Goal: Information Seeking & Learning: Learn about a topic

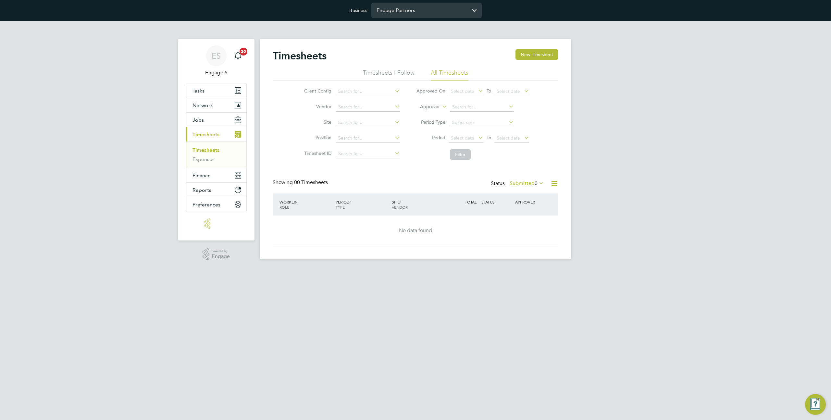
click at [378, 11] on input "Engage Partners" at bounding box center [426, 10] width 110 height 15
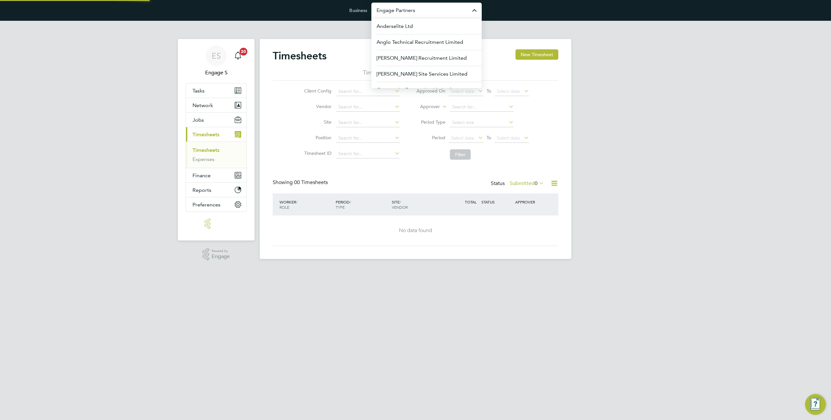
click at [378, 11] on input "Engage Partners" at bounding box center [426, 10] width 110 height 15
type input "m"
click at [409, 13] on input "rand" at bounding box center [426, 10] width 110 height 15
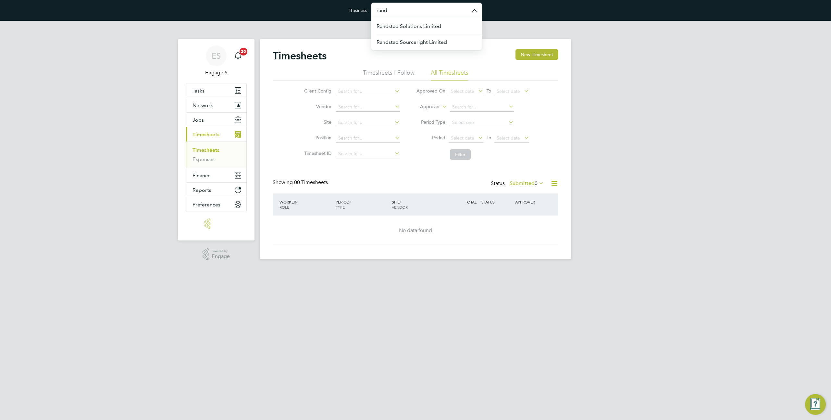
click at [409, 13] on input "rand" at bounding box center [426, 10] width 110 height 15
type input "enga"
click at [388, 11] on input "enga" at bounding box center [426, 10] width 110 height 15
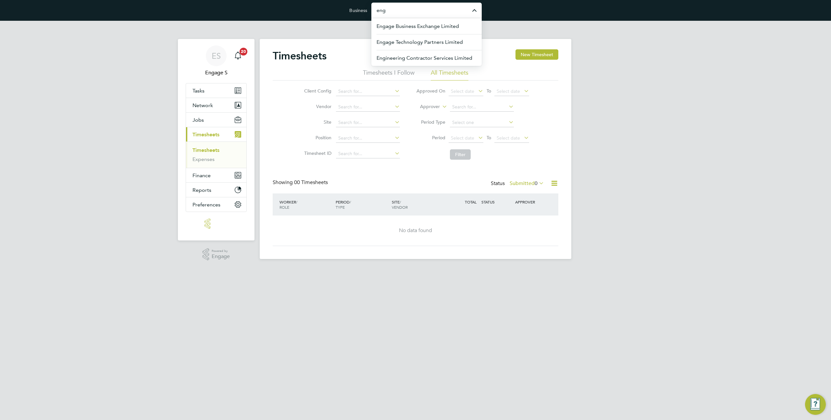
click at [617, 92] on div "ES Engage S Notifications 20 Applications: Tasks Network Team Members Businesse…" at bounding box center [415, 145] width 831 height 249
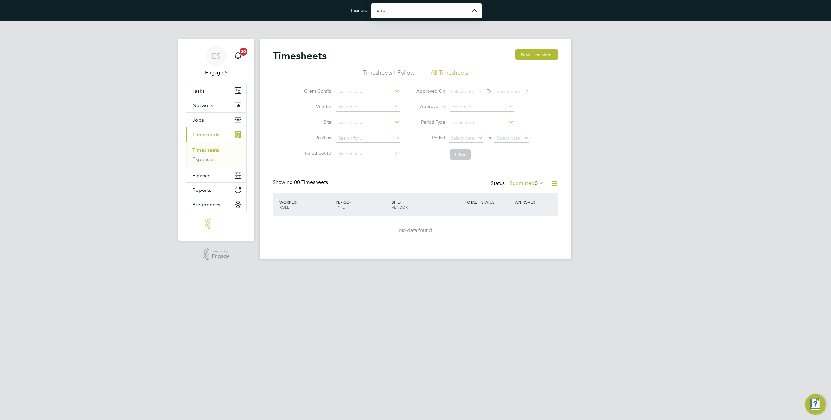
type input "Engage Partners"
click at [206, 111] on button "Network" at bounding box center [216, 105] width 60 height 14
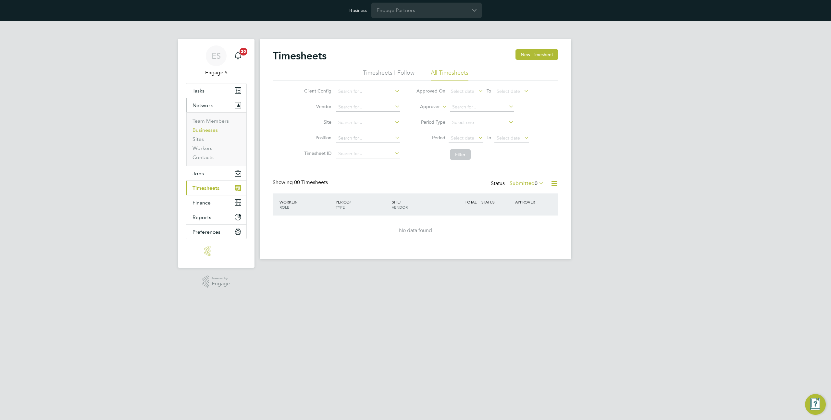
click at [207, 129] on link "Businesses" at bounding box center [204, 130] width 25 height 6
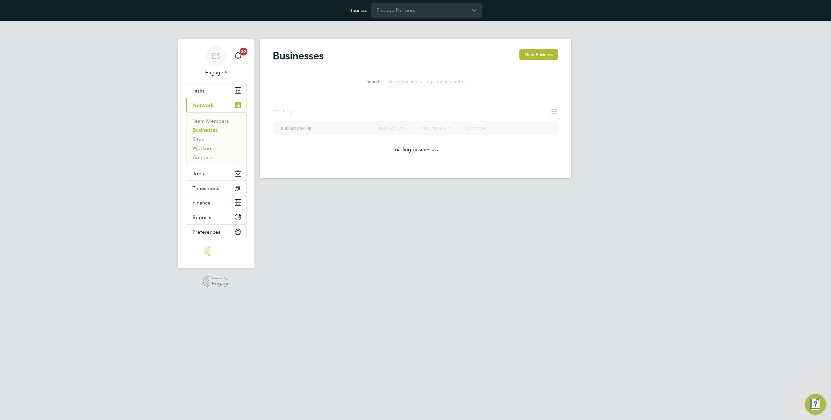
click at [394, 80] on input at bounding box center [432, 81] width 95 height 13
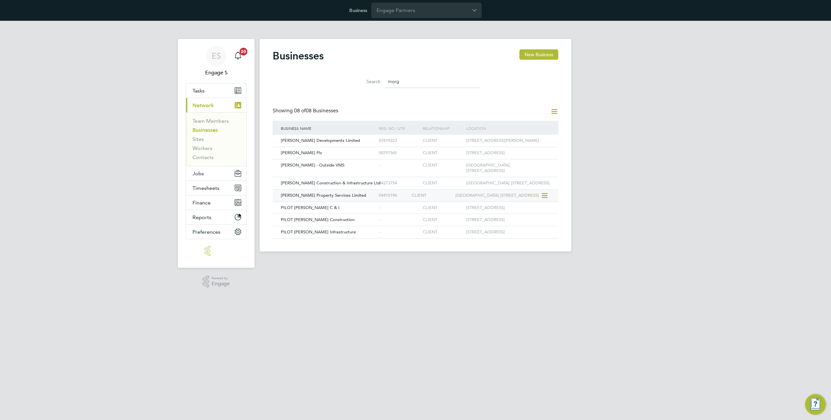
type input "morg"
click at [339, 198] on span "Morgan Sindall Property Services Limited" at bounding box center [323, 195] width 85 height 6
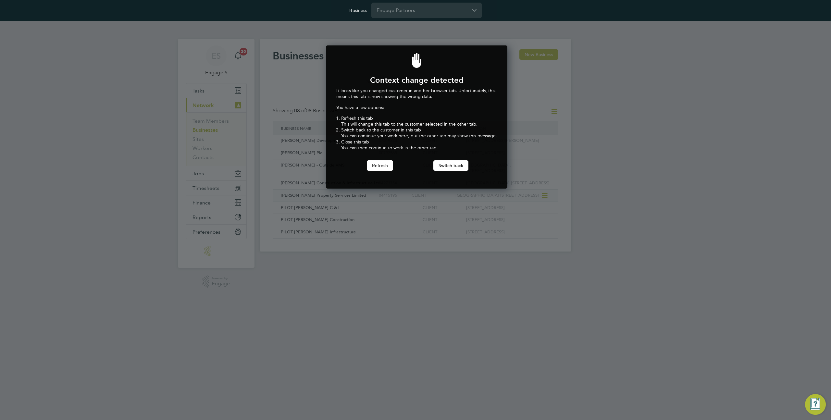
scroll to position [143, 179]
click at [384, 167] on button "Refresh" at bounding box center [380, 165] width 26 height 10
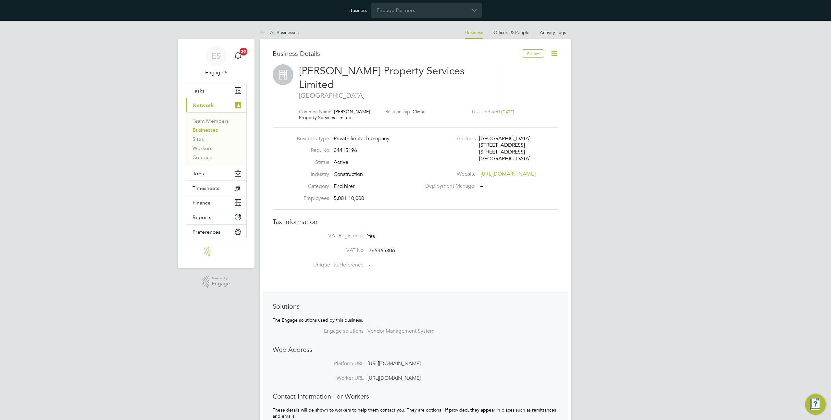
click at [551, 51] on icon at bounding box center [554, 53] width 8 height 8
click at [522, 117] on li "Enterprise Settings" at bounding box center [532, 118] width 50 height 9
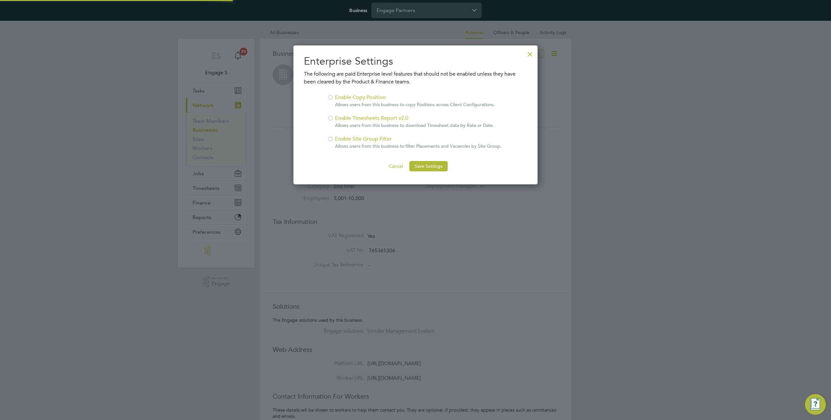
scroll to position [139, 244]
click at [365, 142] on div "Enable Site Group Filter Allows users from this business to filter Placements a…" at bounding box center [418, 142] width 166 height 14
click at [439, 165] on button "Save Settings" at bounding box center [428, 166] width 38 height 10
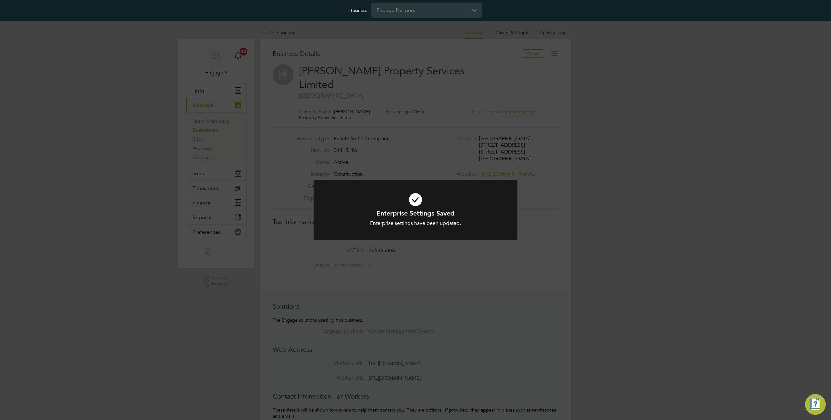
click at [409, 63] on div "Enterprise Settings Saved Enterprise settings have been updated. Cancel Okay" at bounding box center [415, 210] width 831 height 420
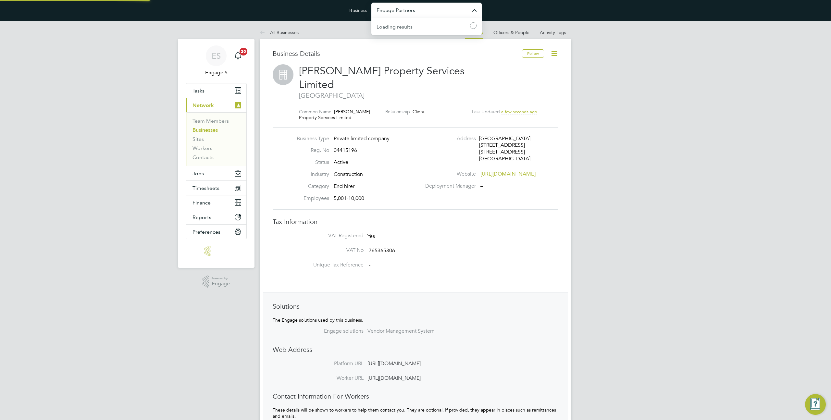
click at [399, 15] on input "Engage Partners" at bounding box center [426, 10] width 110 height 15
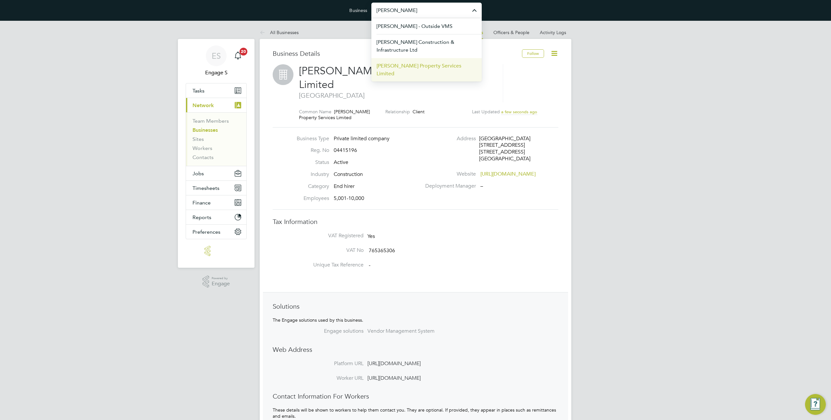
click at [420, 67] on span "Morgan Sindall Property Services Limited" at bounding box center [426, 70] width 100 height 16
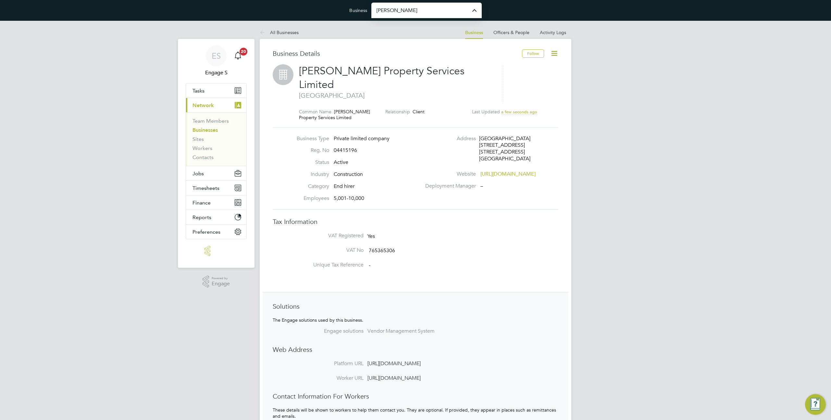
type input "Morgan Sindall Property Services Limited"
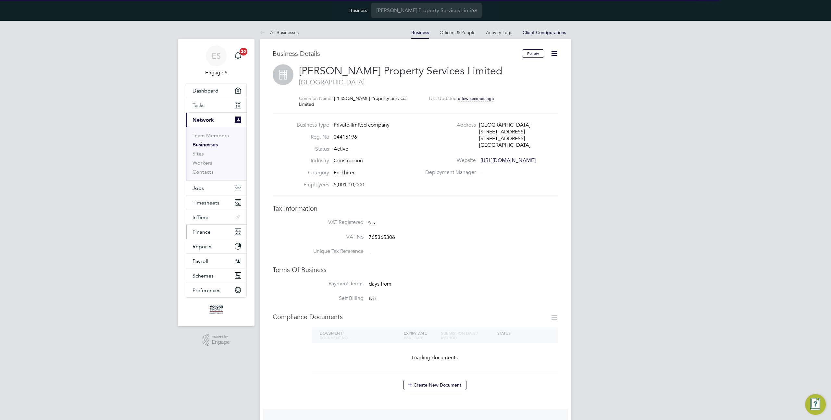
click at [208, 230] on span "Finance" at bounding box center [201, 232] width 18 height 6
click at [211, 196] on link "Invoices & Credit Notes" at bounding box center [212, 197] width 41 height 13
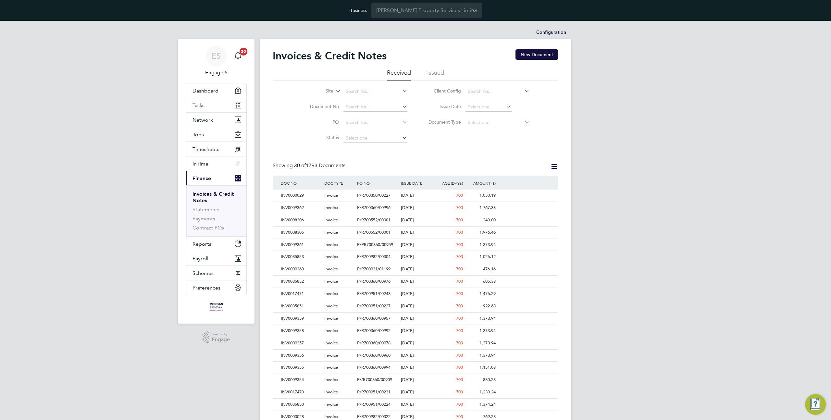
click at [335, 96] on li "Site" at bounding box center [354, 92] width 122 height 16
click at [334, 92] on icon at bounding box center [334, 89] width 0 height 6
click at [322, 104] on li "Site Group" at bounding box center [313, 107] width 40 height 8
click at [361, 92] on input at bounding box center [375, 91] width 64 height 9
type input "s"
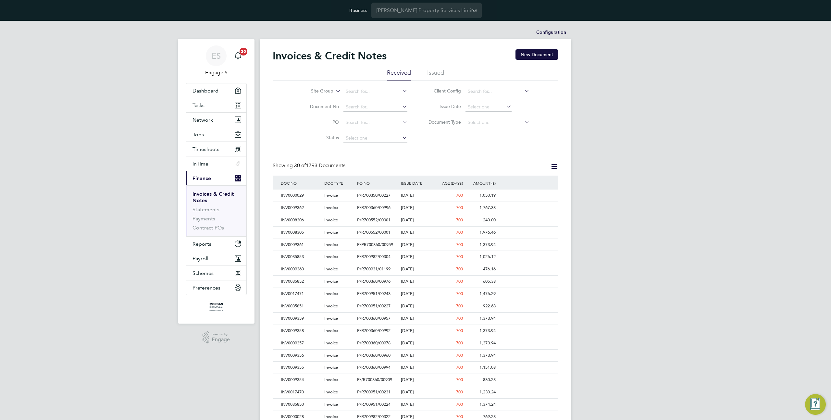
click at [333, 91] on li "Site Group" at bounding box center [354, 92] width 122 height 16
click at [334, 91] on icon at bounding box center [334, 89] width 0 height 6
click at [635, 151] on div "ES Engage S Notifications 20 Applications: Dashboard Tasks Network Team Members…" at bounding box center [415, 311] width 831 height 580
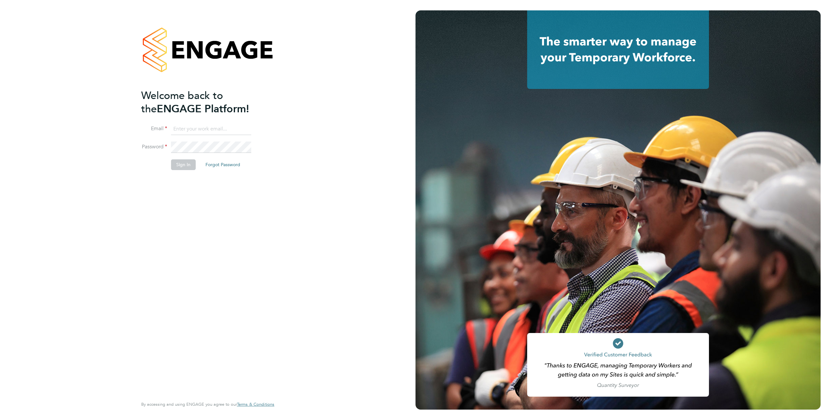
click at [205, 130] on input at bounding box center [211, 129] width 80 height 12
type input "support@engagelabs.io"
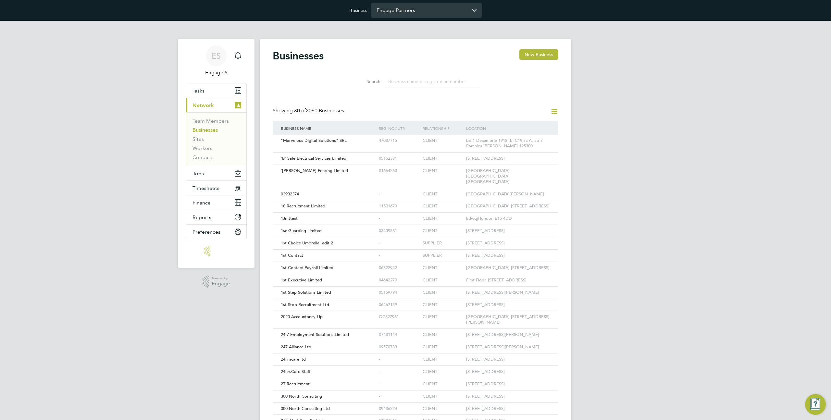
click at [387, 6] on input "Engage Partners" at bounding box center [426, 10] width 110 height 15
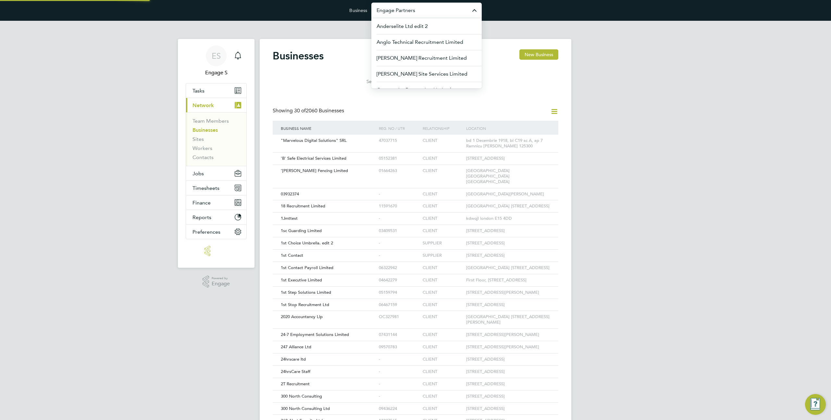
click at [387, 6] on input "Engage Partners" at bounding box center [426, 10] width 110 height 15
click at [393, 29] on span "Randstad Solutions Limited" at bounding box center [408, 26] width 65 height 8
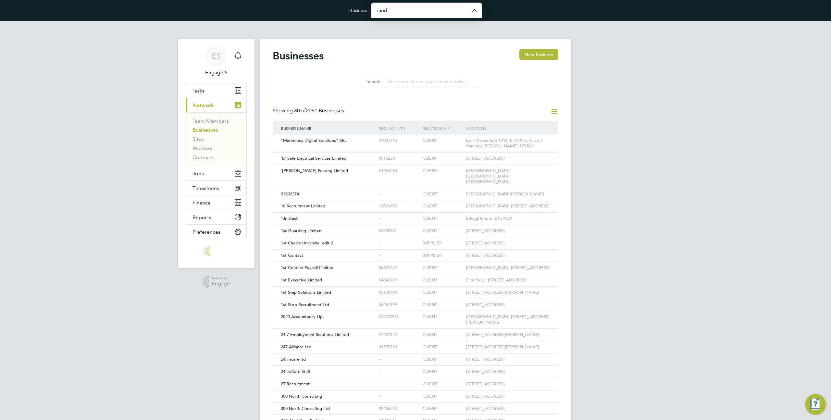
type input "Randstad Solutions Limited"
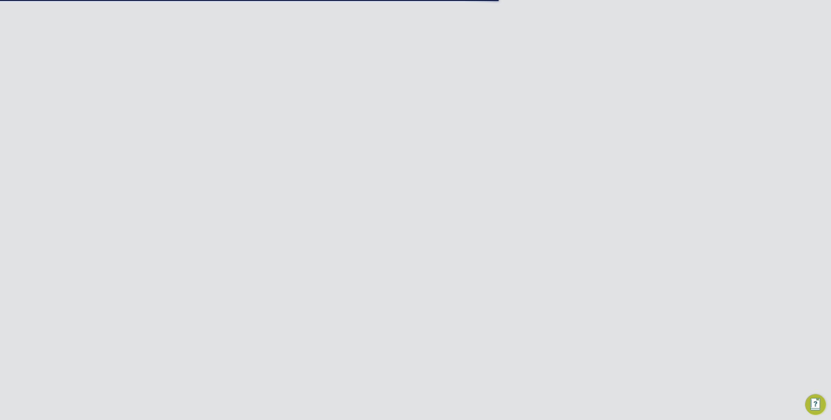
click at [214, 122] on link "Team Members" at bounding box center [210, 121] width 36 height 6
click at [545, 160] on icon at bounding box center [544, 160] width 6 height 8
click at [490, 242] on li "Impersonate" at bounding box center [508, 242] width 78 height 9
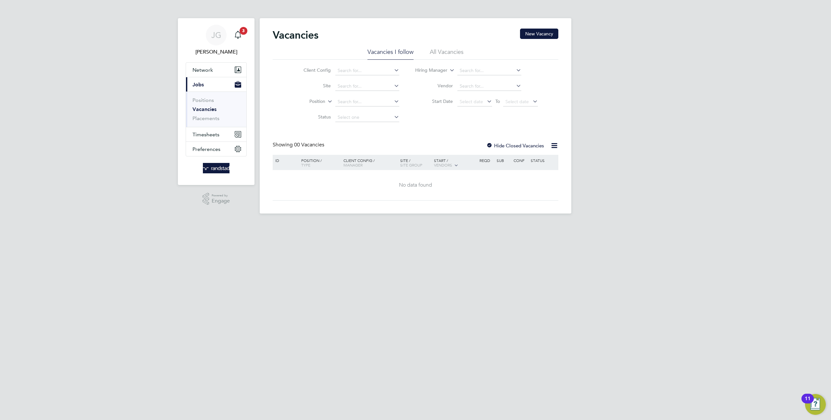
click at [453, 53] on li "All Vacancies" at bounding box center [447, 54] width 34 height 12
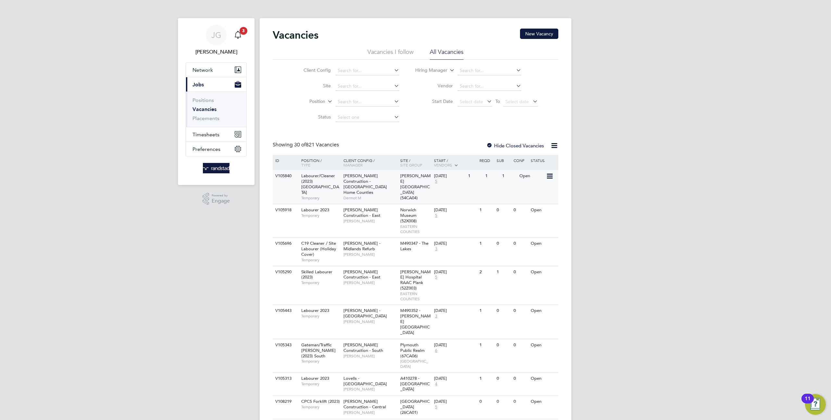
click at [414, 179] on span "[PERSON_NAME][GEOGRAPHIC_DATA] (54CA04)" at bounding box center [415, 187] width 31 height 28
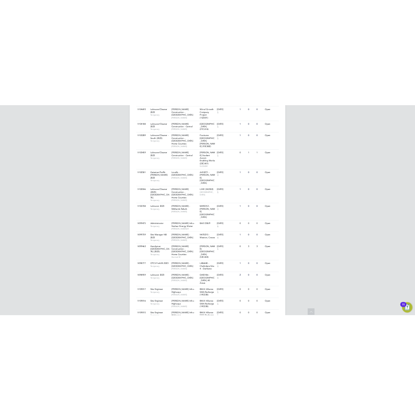
scroll to position [544, 0]
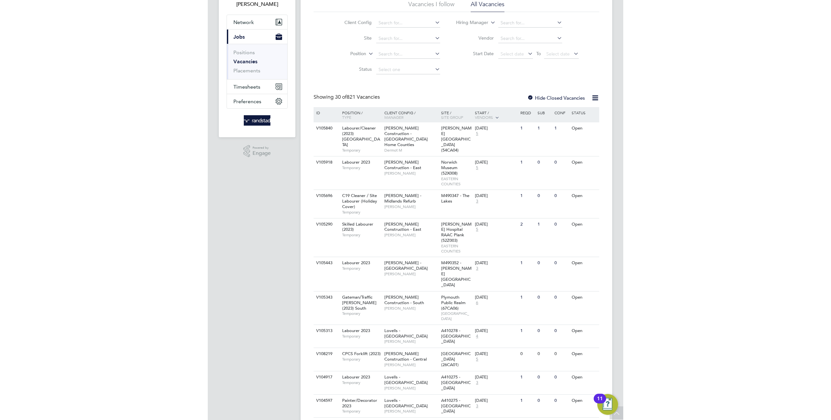
scroll to position [0, 0]
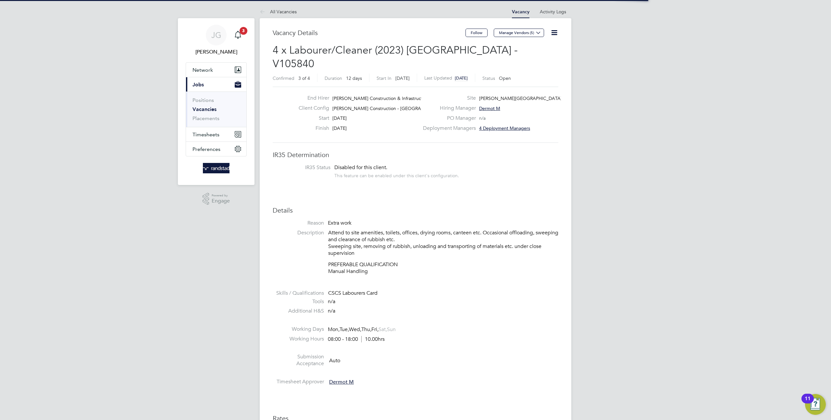
click at [555, 32] on icon at bounding box center [554, 33] width 8 height 8
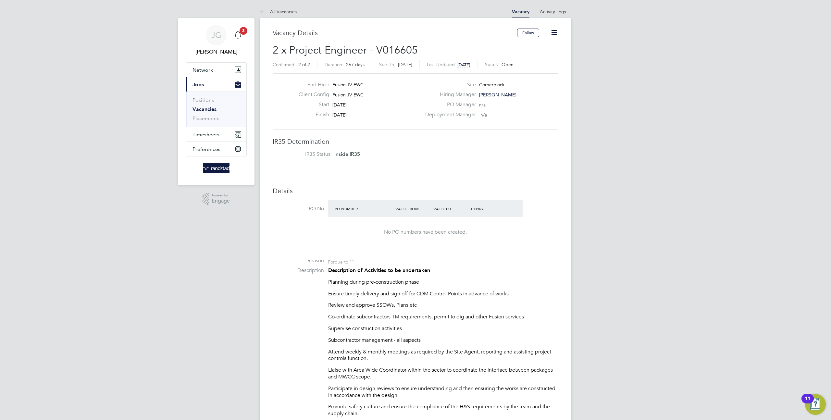
click at [553, 33] on icon at bounding box center [554, 33] width 8 height 8
click at [552, 32] on icon at bounding box center [554, 33] width 8 height 8
click at [552, 31] on icon at bounding box center [554, 33] width 8 height 8
